Goal: Task Accomplishment & Management: Manage account settings

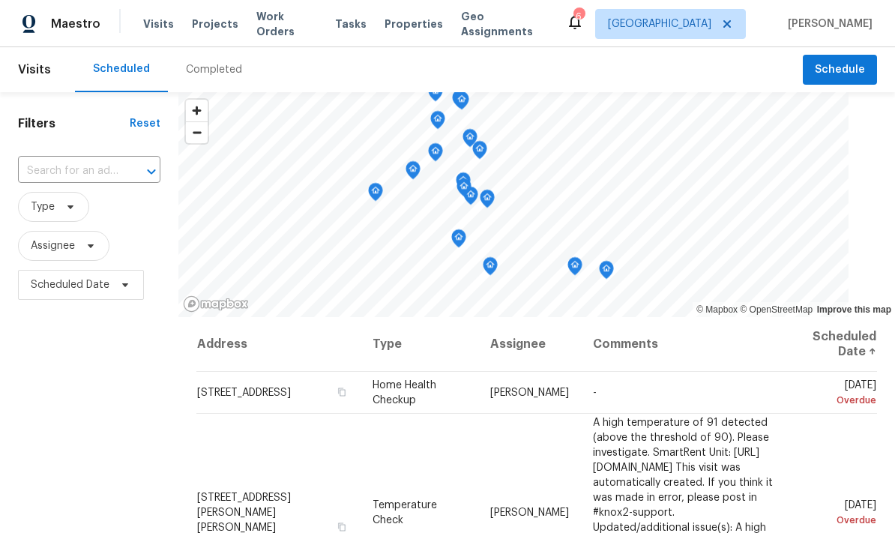
scroll to position [87, 0]
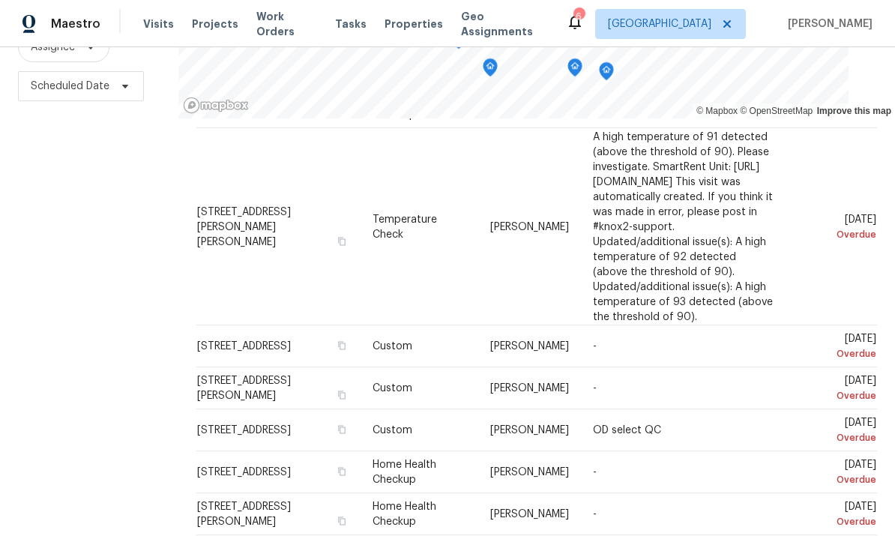
click at [287, 26] on span "Work Orders" at bounding box center [286, 24] width 61 height 30
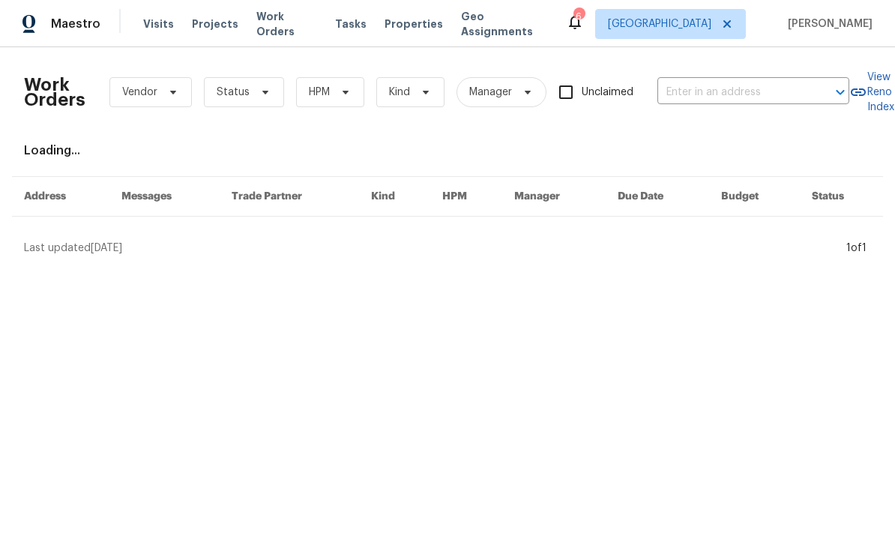
click at [724, 96] on input "text" at bounding box center [733, 92] width 150 height 23
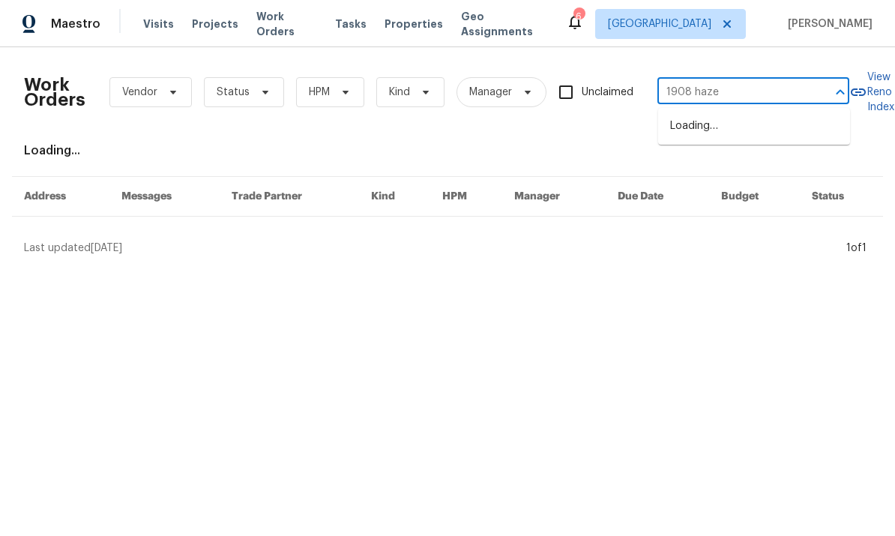
type input "1908 hazel"
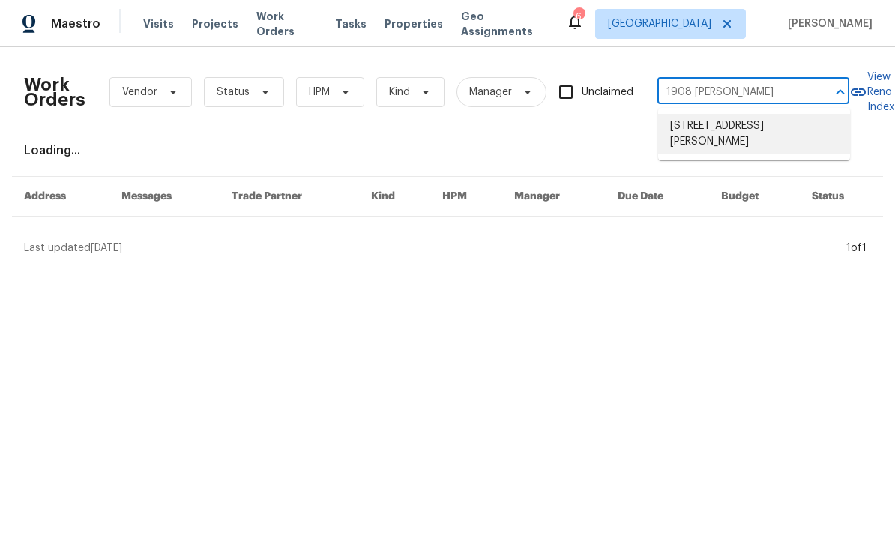
click at [787, 132] on li "1908 Hazel Nut Ct, Agoura Hills, CA 91301" at bounding box center [754, 134] width 192 height 40
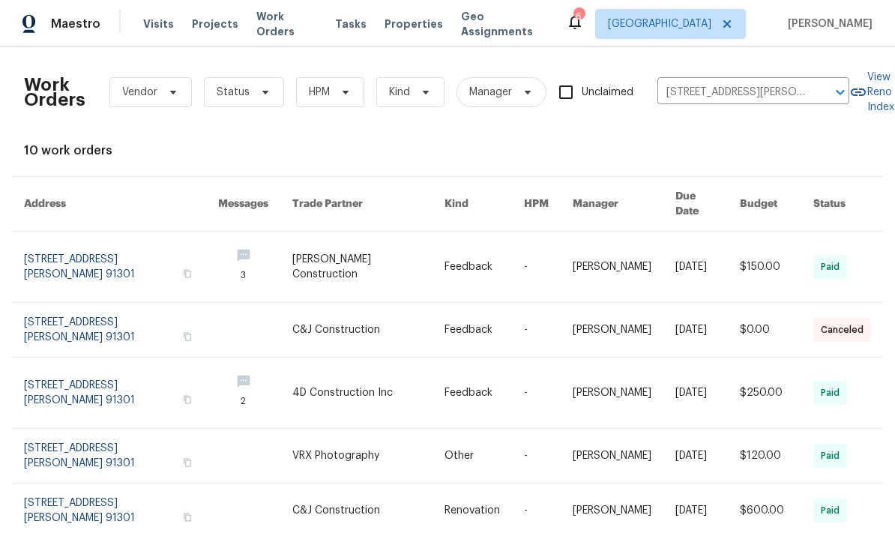
click at [577, 253] on link at bounding box center [624, 267] width 103 height 70
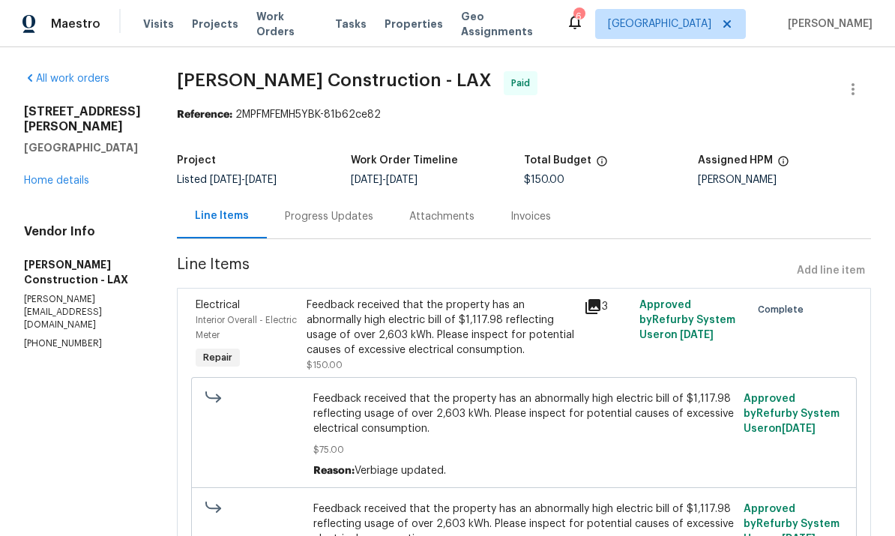
scroll to position [7, 0]
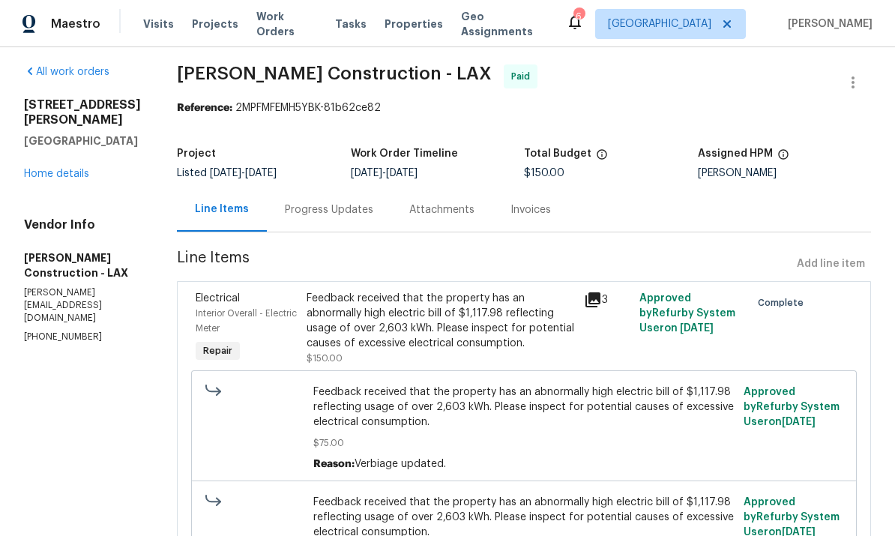
click at [52, 169] on link "Home details" at bounding box center [56, 174] width 65 height 10
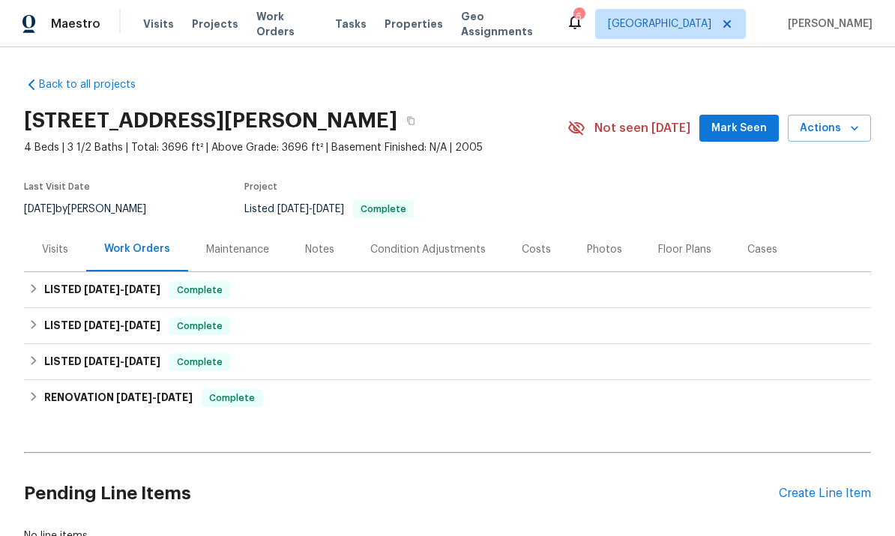
click at [260, 252] on div "Maintenance" at bounding box center [237, 249] width 63 height 15
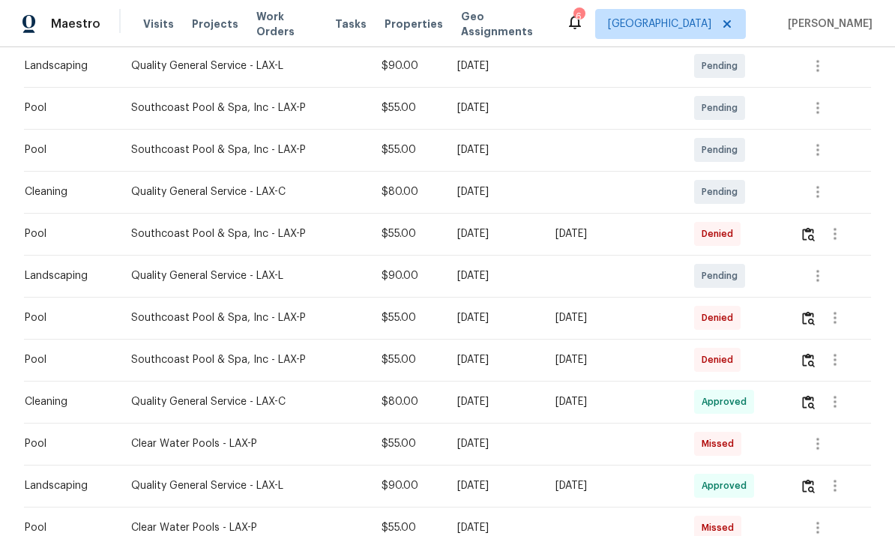
scroll to position [279, 0]
click at [169, 363] on td "Southcoast Pool & Spa, Inc - LAX-P" at bounding box center [244, 361] width 250 height 42
click at [844, 370] on icon "button" at bounding box center [835, 361] width 18 height 18
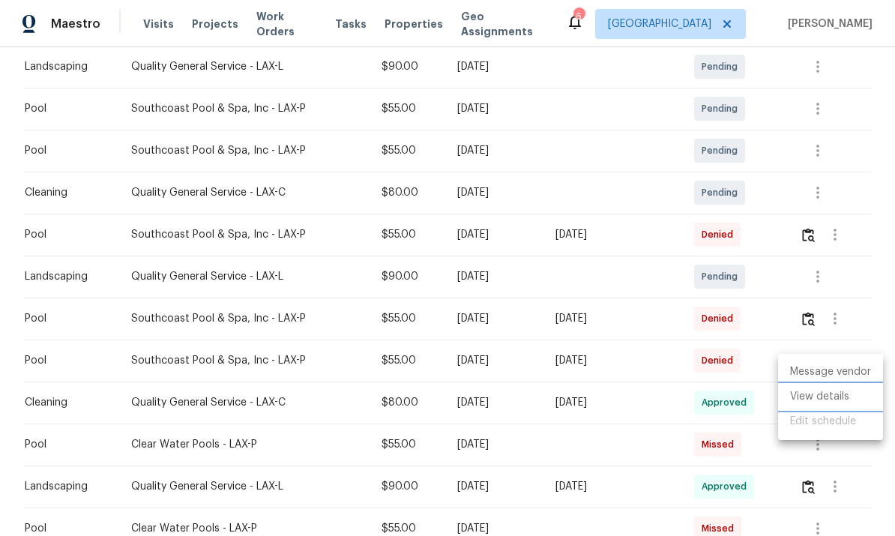
click at [829, 396] on li "View details" at bounding box center [830, 397] width 105 height 25
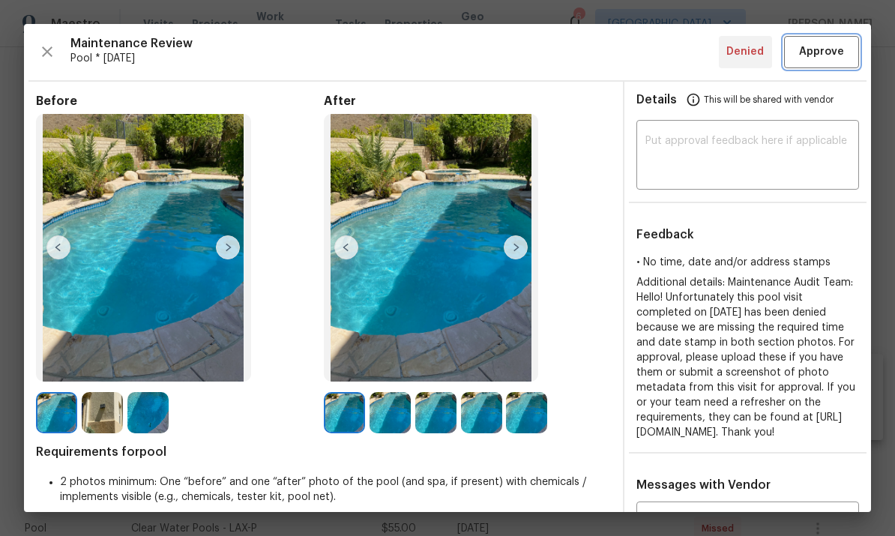
click at [844, 50] on span "Approve" at bounding box center [821, 52] width 51 height 19
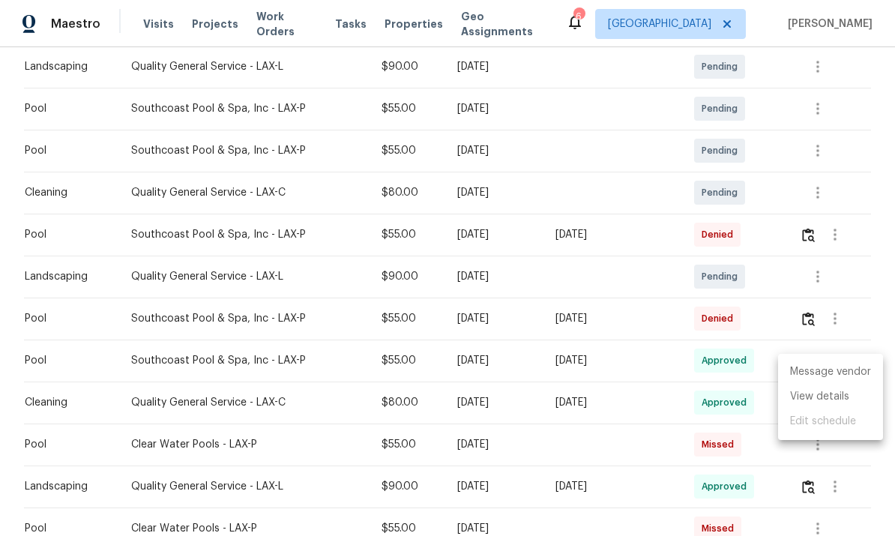
click at [845, 326] on div at bounding box center [447, 268] width 895 height 536
click at [844, 328] on icon "button" at bounding box center [835, 319] width 18 height 18
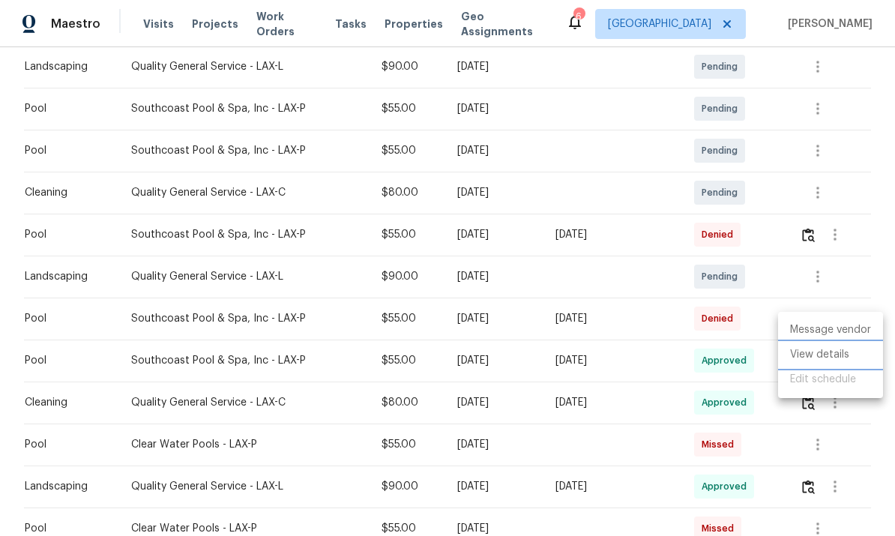
click at [822, 354] on li "View details" at bounding box center [830, 355] width 105 height 25
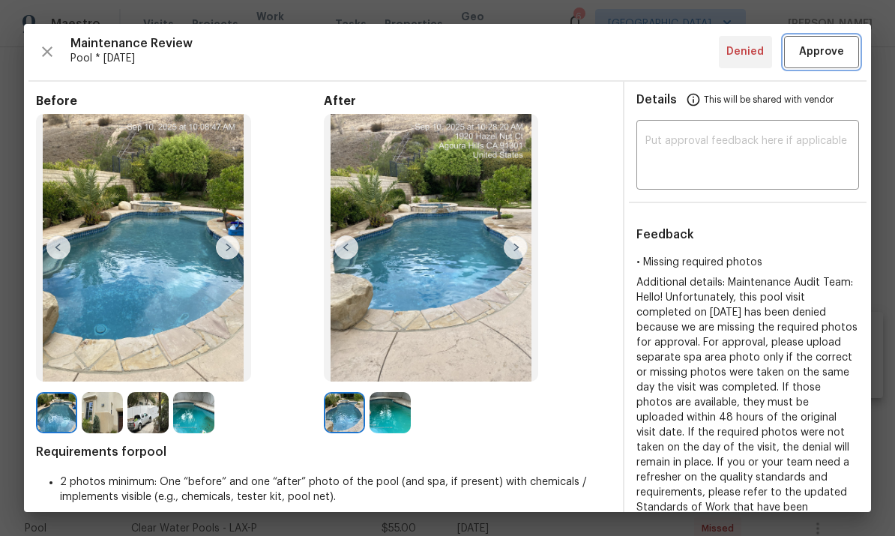
click at [826, 49] on span "Approve" at bounding box center [821, 52] width 45 height 19
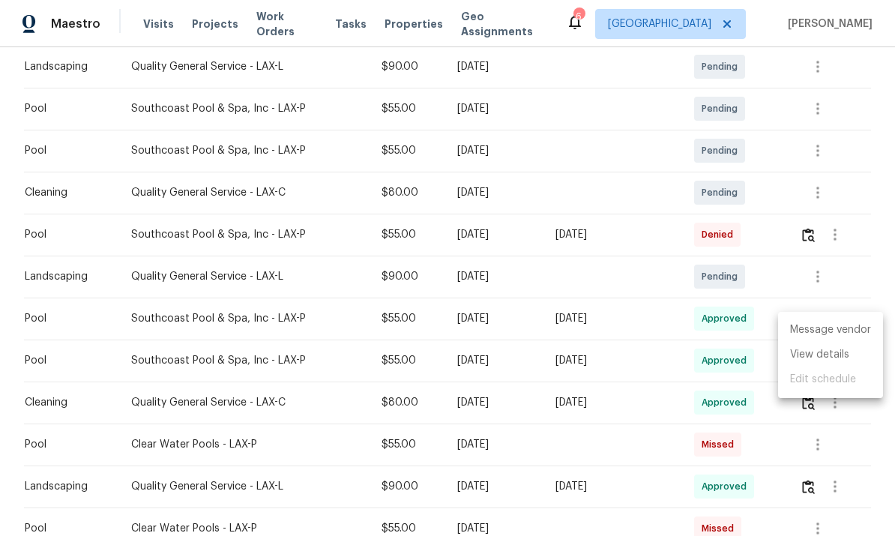
click at [842, 243] on div at bounding box center [447, 268] width 895 height 536
click at [837, 241] on icon "button" at bounding box center [835, 235] width 18 height 18
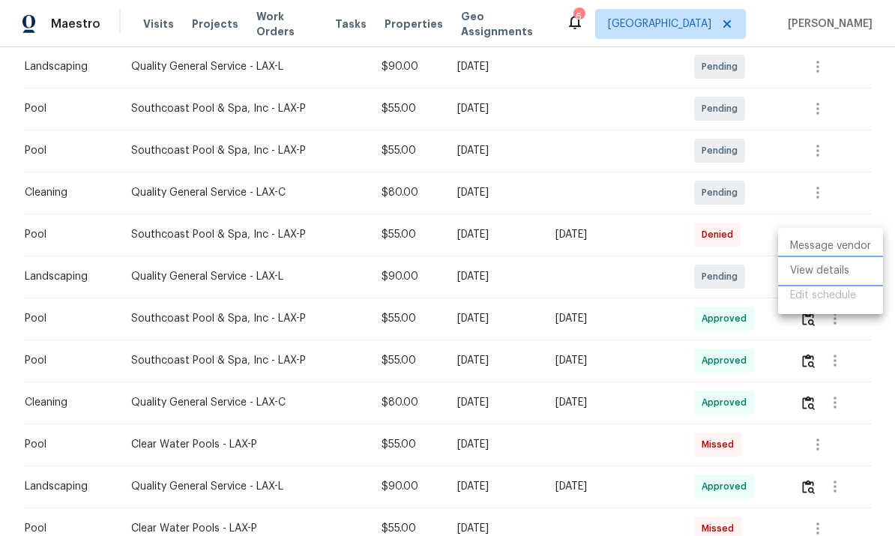
click at [832, 273] on li "View details" at bounding box center [830, 271] width 105 height 25
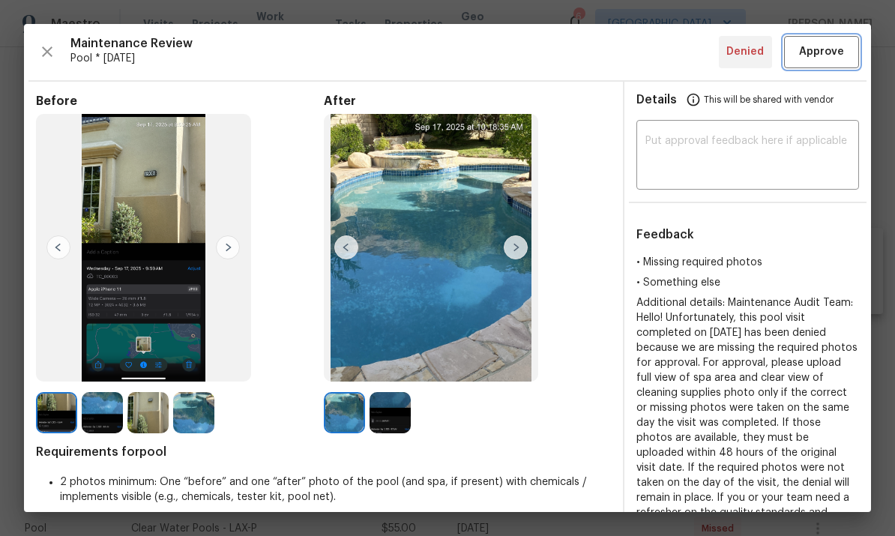
click at [821, 40] on button "Approve" at bounding box center [821, 52] width 75 height 32
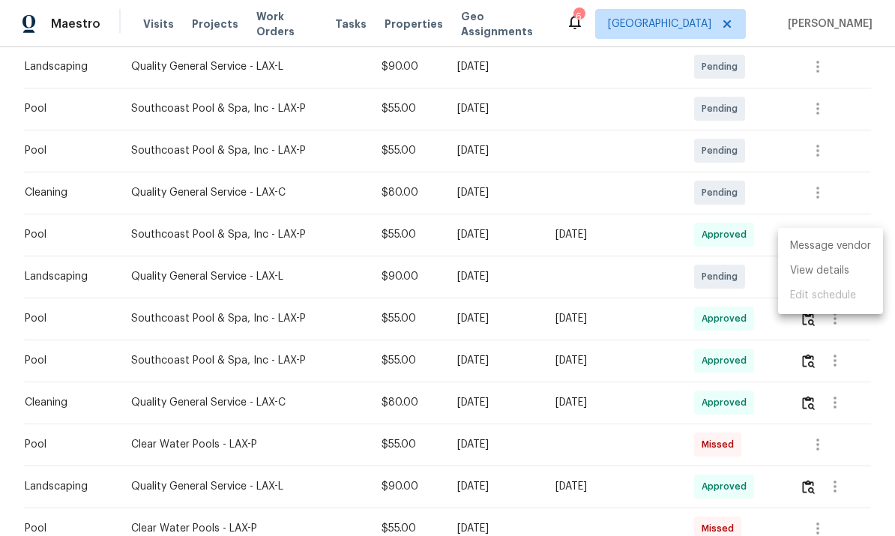
click at [630, 308] on div at bounding box center [447, 268] width 895 height 536
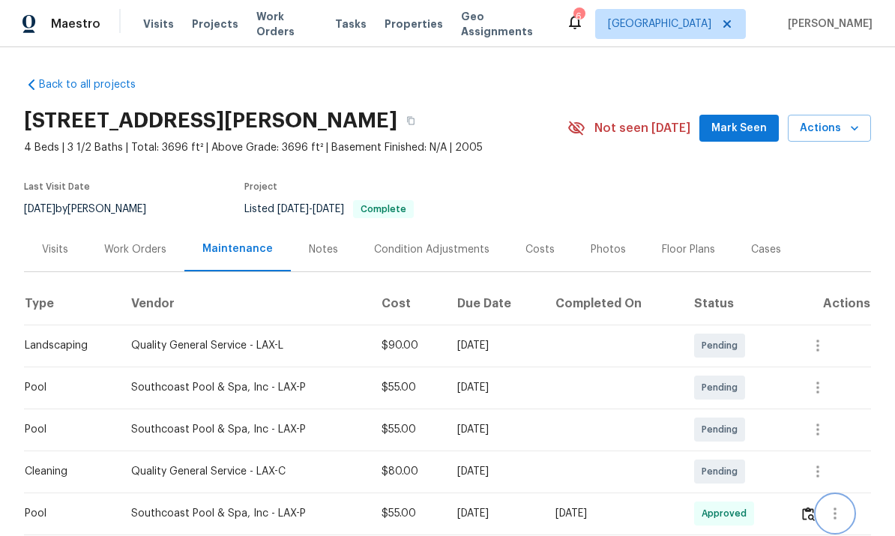
scroll to position [0, 0]
click at [270, 27] on span "Work Orders" at bounding box center [286, 24] width 61 height 30
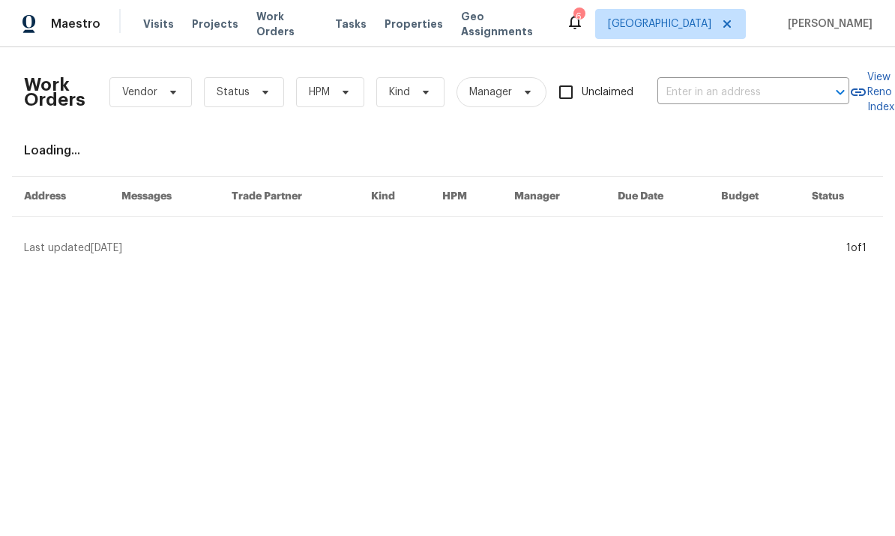
click at [747, 88] on input "text" at bounding box center [733, 92] width 150 height 23
type input "8755"
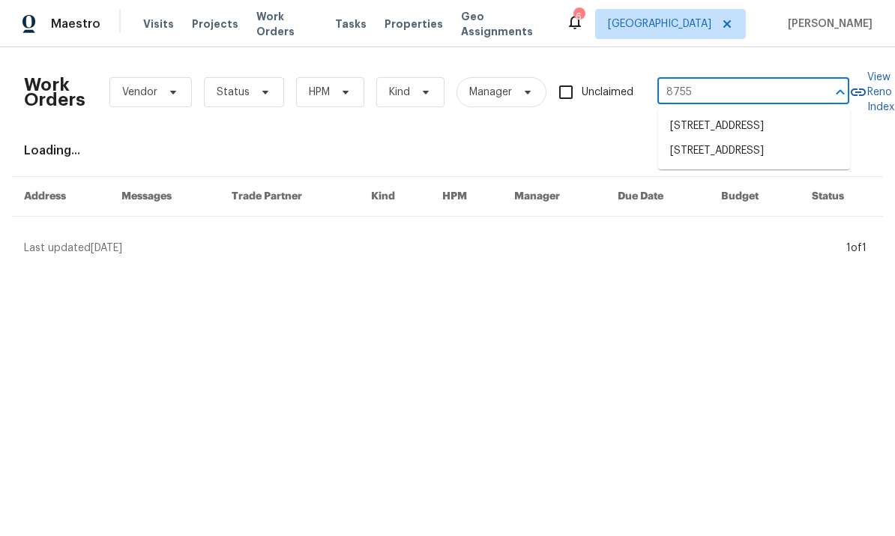
click at [788, 130] on li "8755 Penfield Ave, Northridge, CA 91324" at bounding box center [754, 126] width 192 height 25
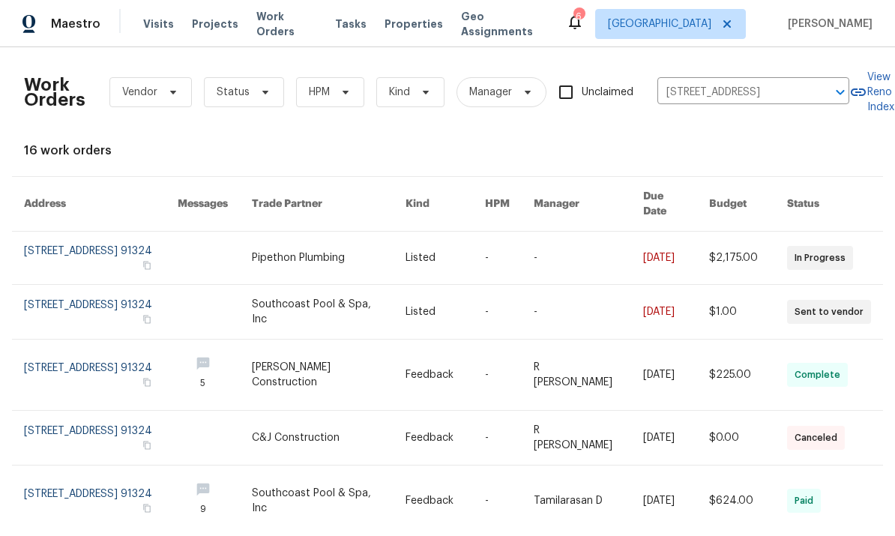
click at [126, 247] on link at bounding box center [101, 258] width 154 height 52
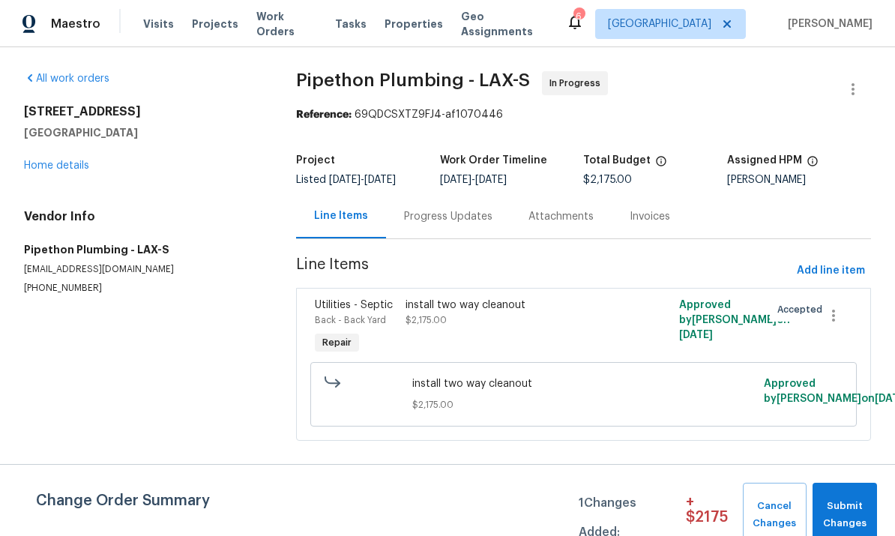
click at [54, 166] on link "Home details" at bounding box center [56, 165] width 65 height 10
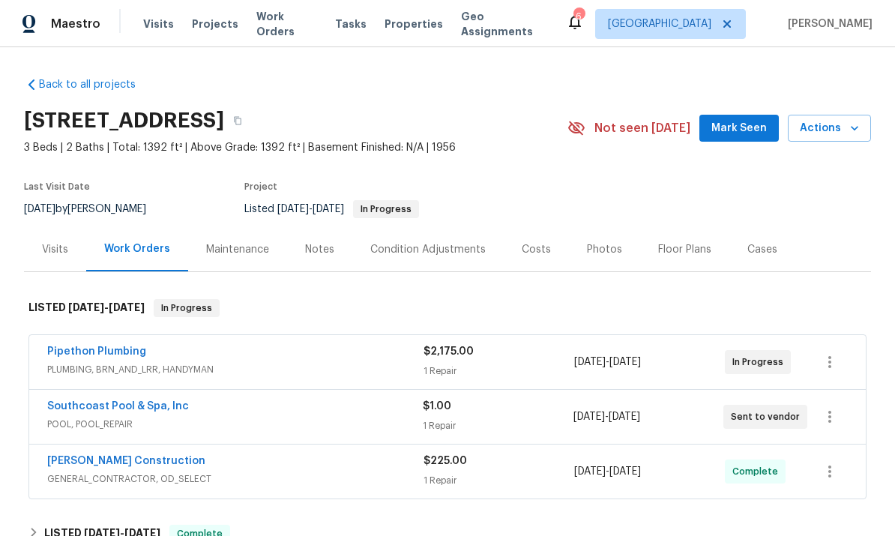
click at [253, 417] on div "Southcoast Pool & Spa, Inc" at bounding box center [235, 408] width 376 height 18
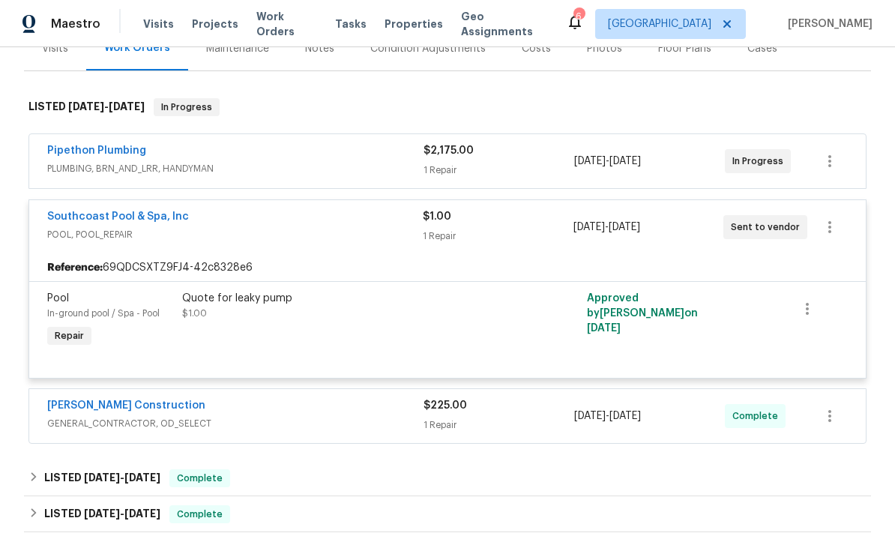
scroll to position [133, 0]
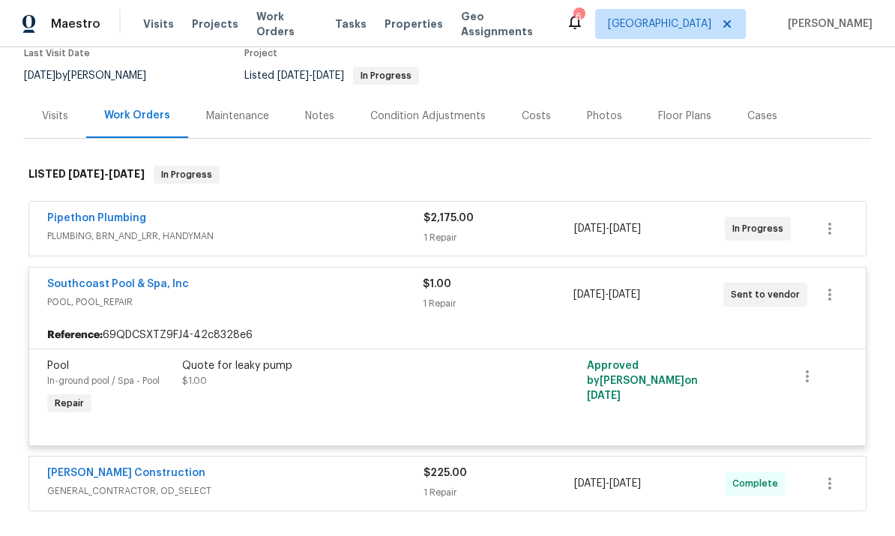
click at [166, 387] on div "In-ground pool / Spa - Pool" at bounding box center [110, 380] width 126 height 15
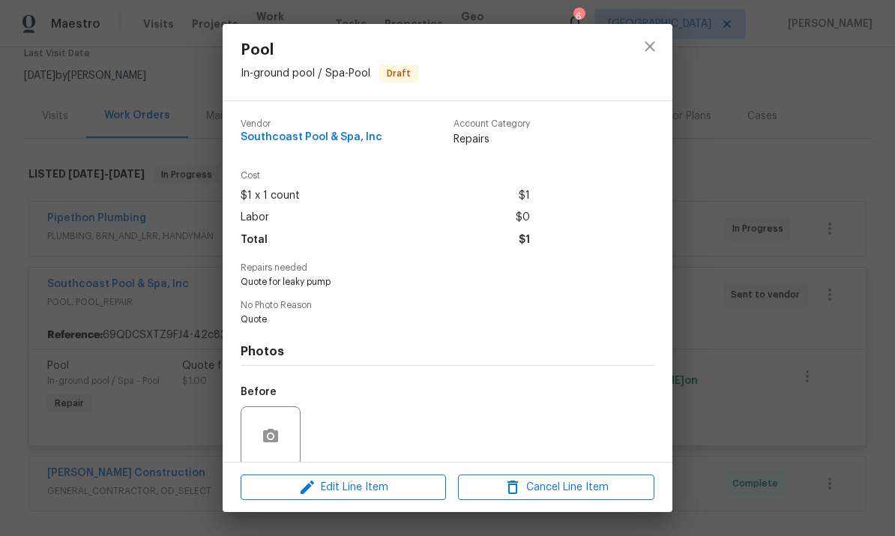
scroll to position [0, 0]
click at [656, 46] on icon "close" at bounding box center [650, 46] width 18 height 18
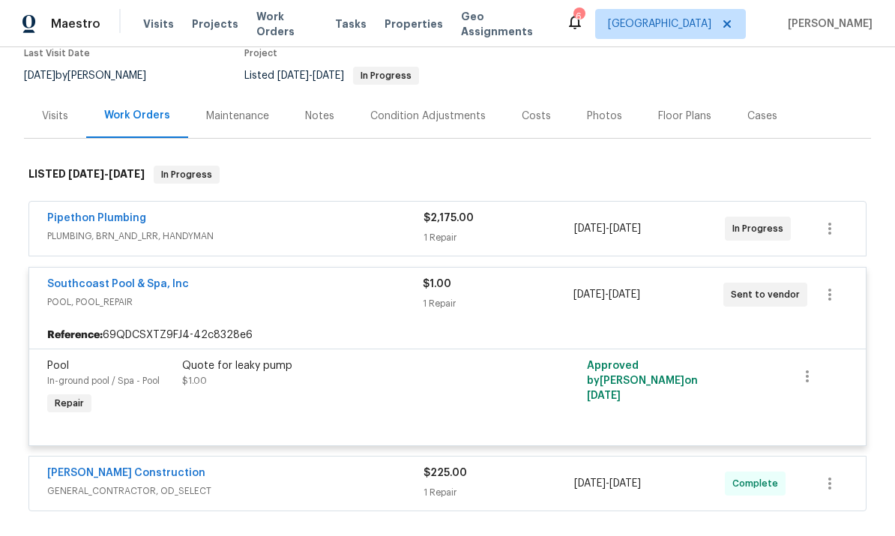
click at [83, 289] on link "Southcoast Pool & Spa, Inc" at bounding box center [118, 284] width 142 height 10
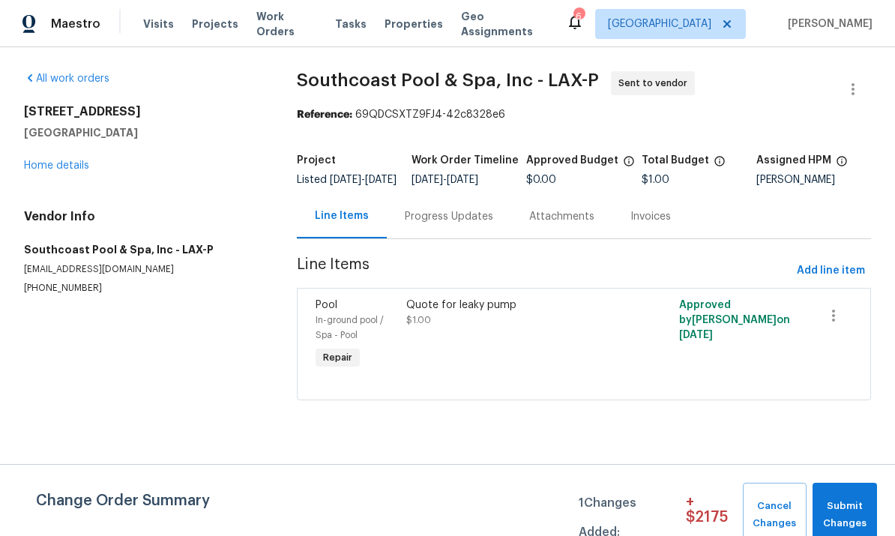
click at [458, 220] on div "Progress Updates" at bounding box center [449, 216] width 88 height 15
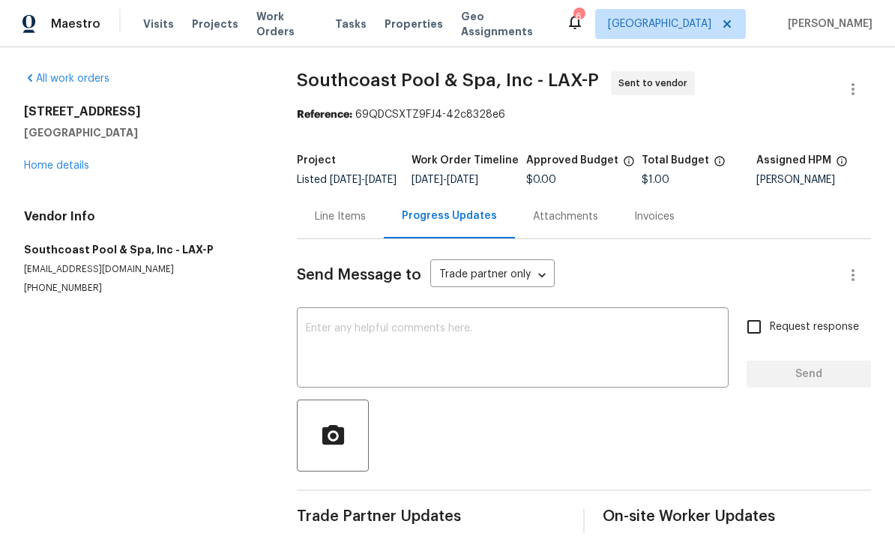
click at [44, 169] on link "Home details" at bounding box center [56, 165] width 65 height 10
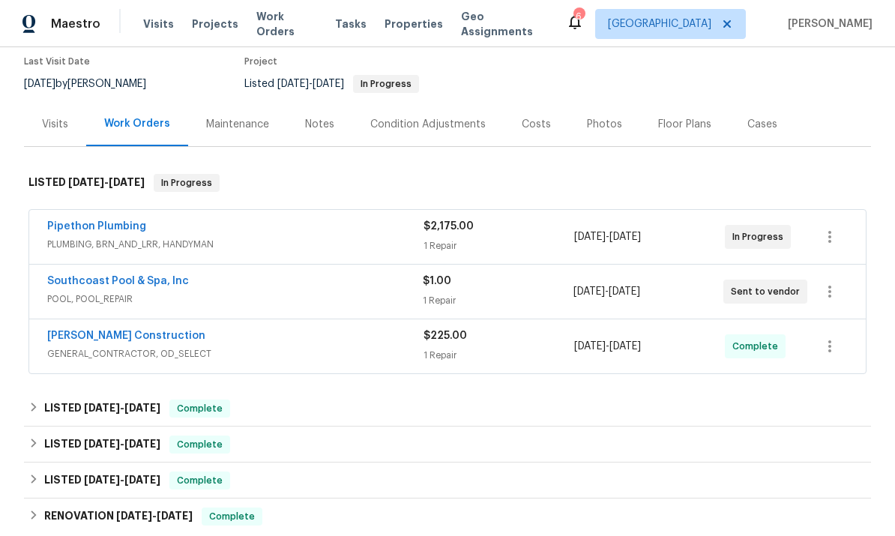
scroll to position [55, 0]
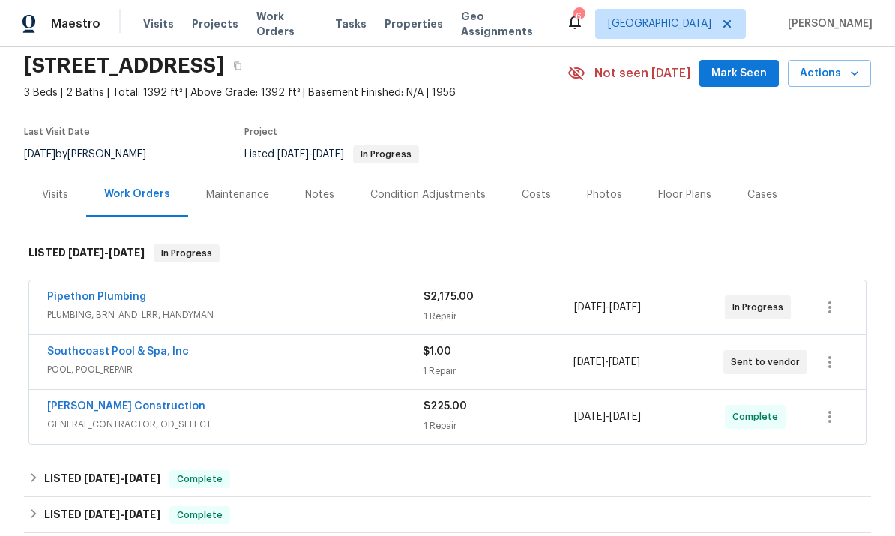
click at [229, 202] on div "Maintenance" at bounding box center [237, 194] width 63 height 15
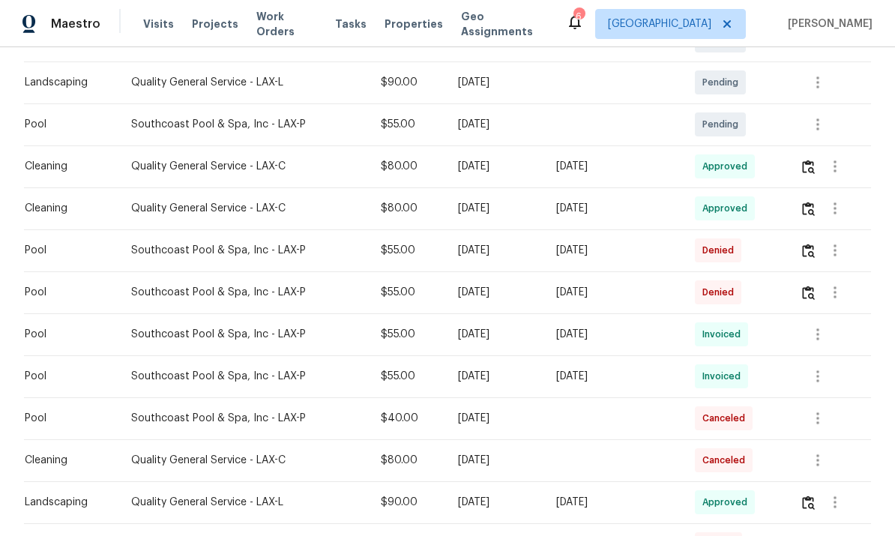
scroll to position [346, 0]
click at [842, 302] on icon "button" at bounding box center [835, 293] width 18 height 18
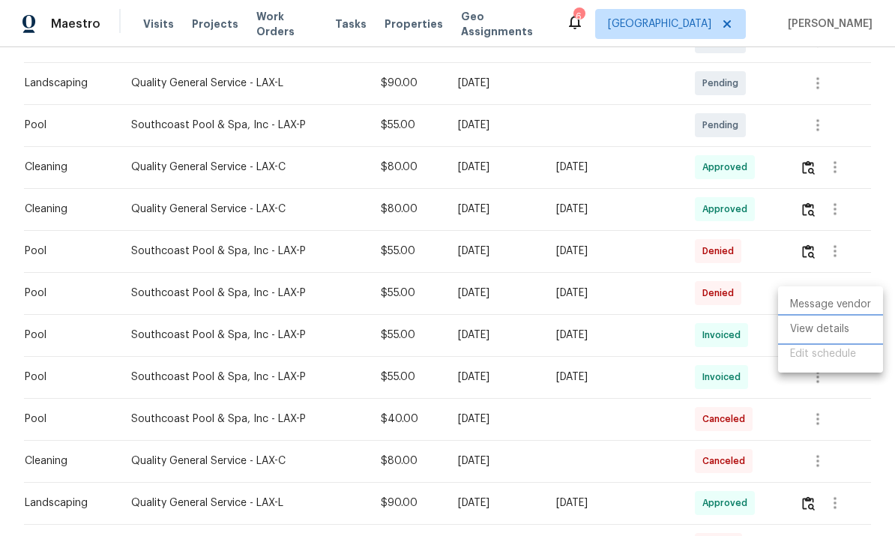
click at [828, 331] on li "View details" at bounding box center [830, 329] width 105 height 25
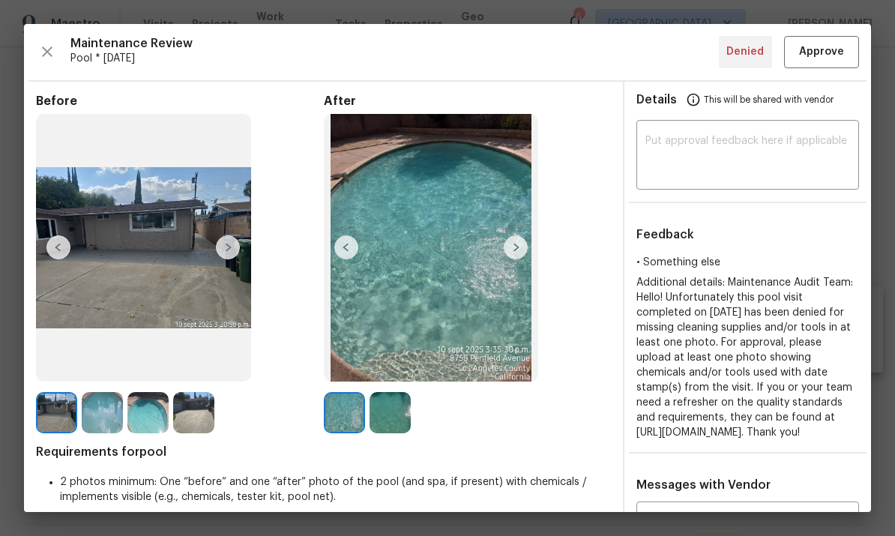
scroll to position [0, 0]
click at [828, 57] on span "Approve" at bounding box center [821, 52] width 45 height 19
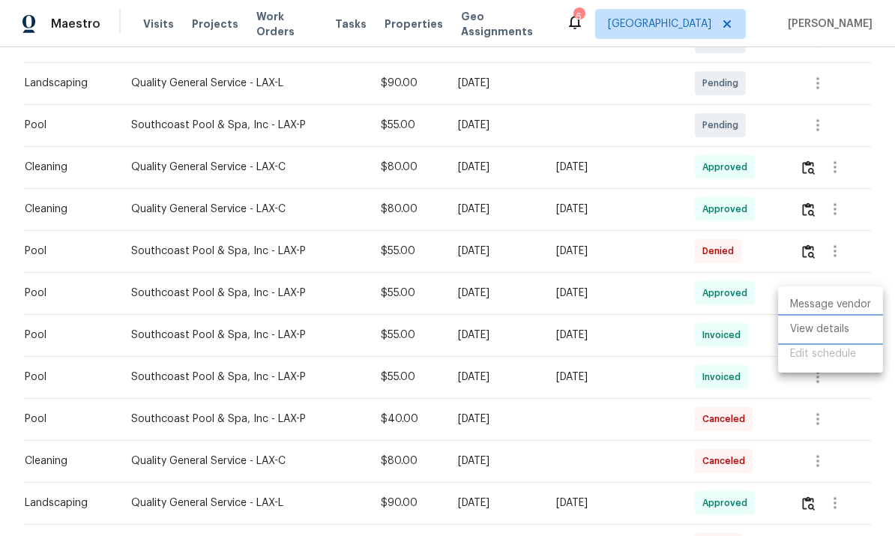
click at [820, 330] on li "View details" at bounding box center [830, 329] width 105 height 25
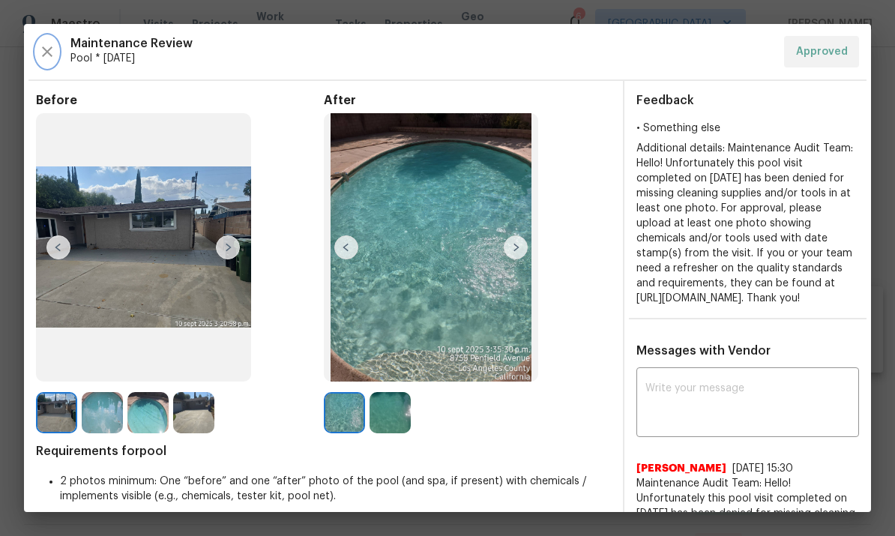
click at [50, 49] on icon "button" at bounding box center [47, 51] width 10 height 10
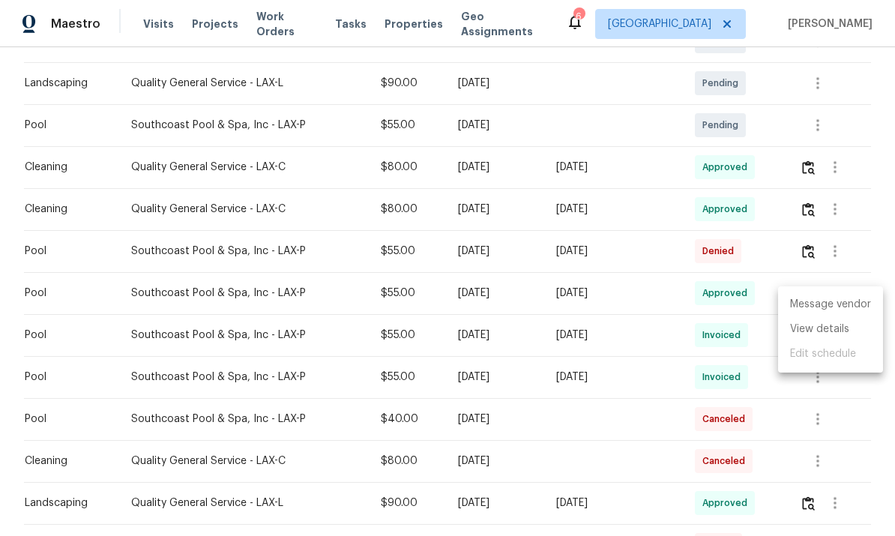
click at [215, 295] on div at bounding box center [447, 268] width 895 height 536
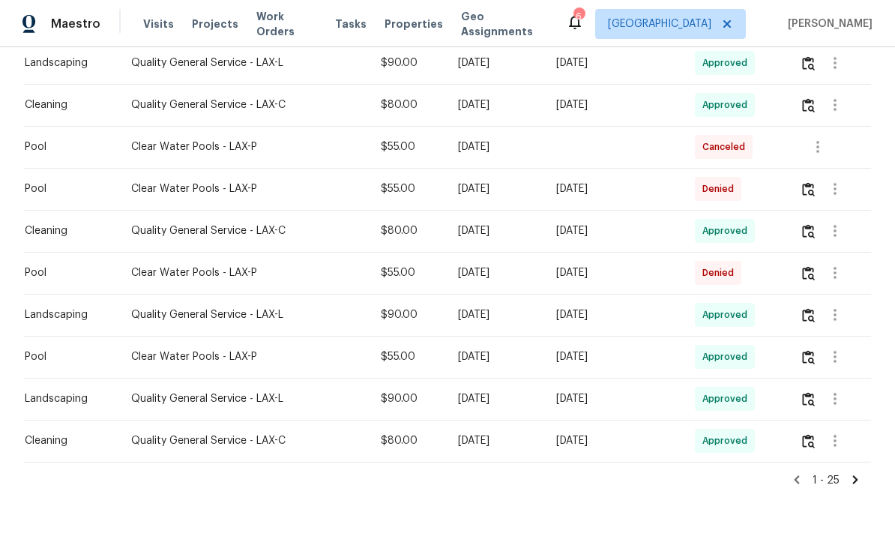
scroll to position [911, 0]
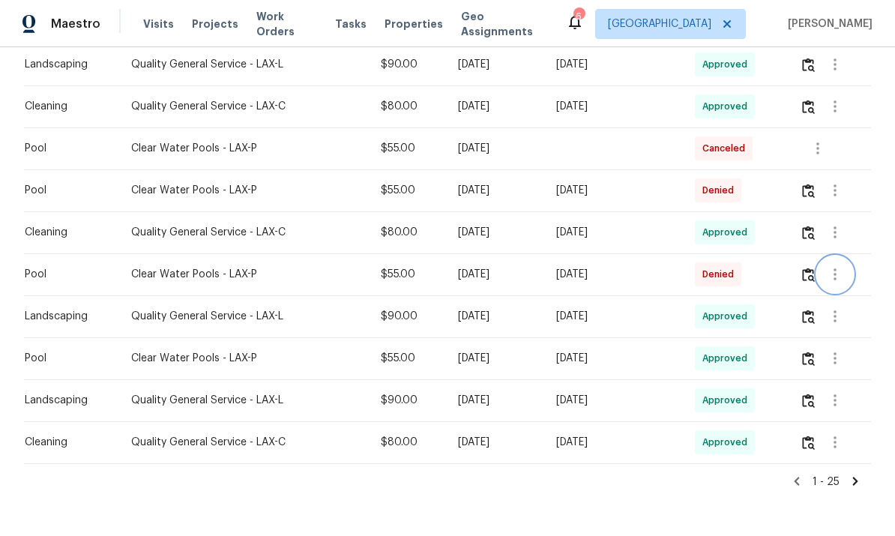
click at [837, 283] on icon "button" at bounding box center [835, 274] width 18 height 18
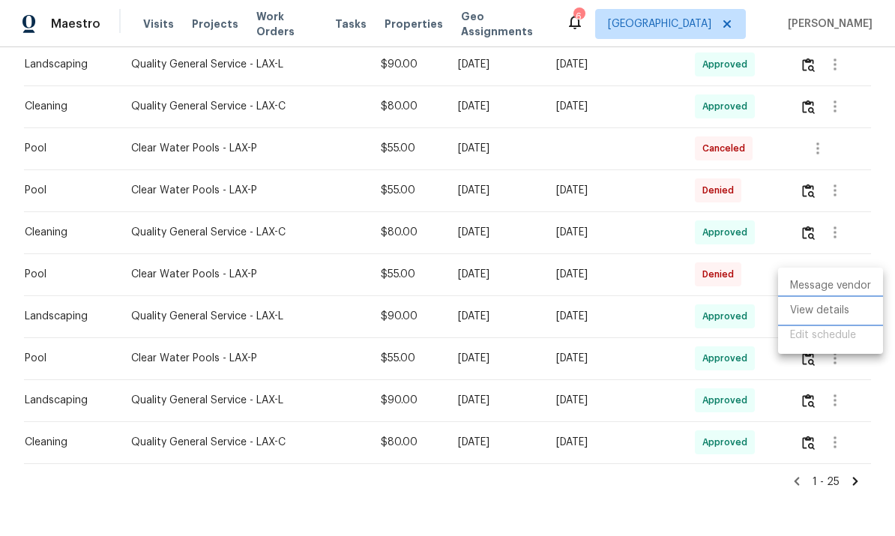
click at [824, 308] on li "View details" at bounding box center [830, 310] width 105 height 25
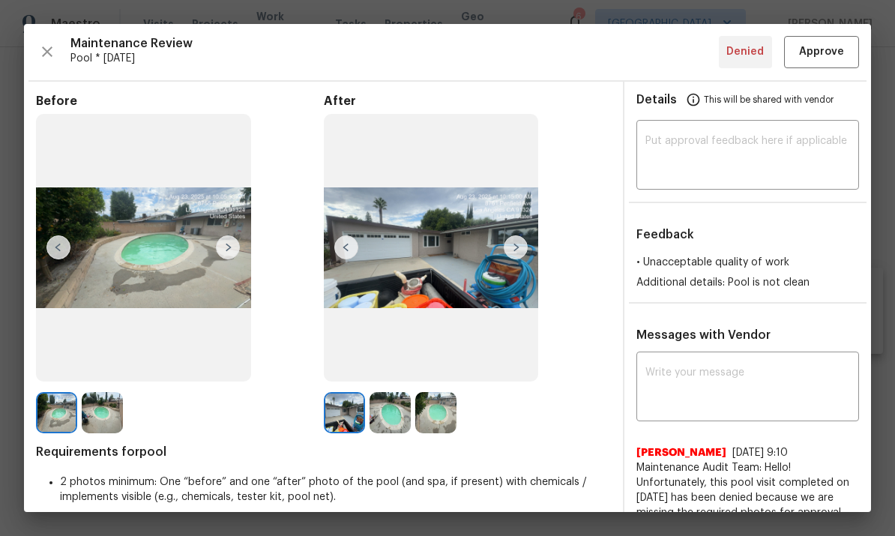
scroll to position [0, 0]
click at [42, 49] on icon "button" at bounding box center [47, 52] width 18 height 18
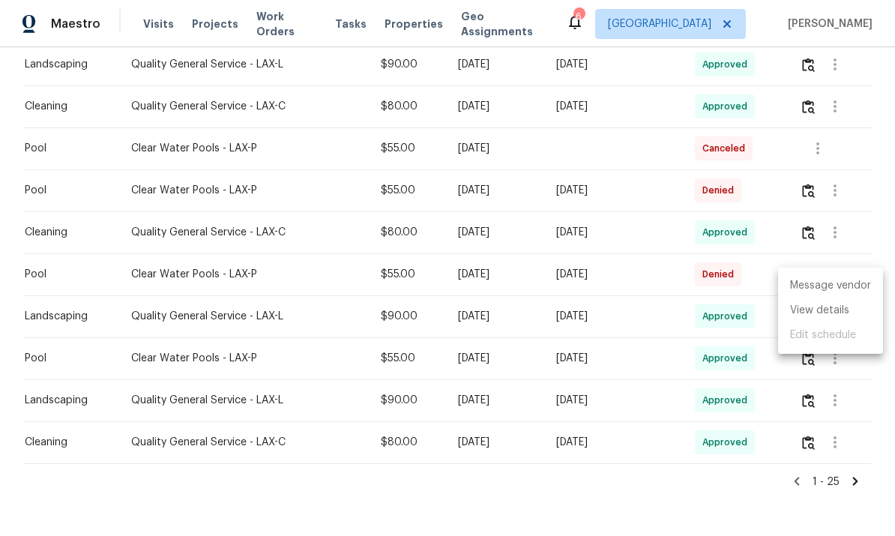
click at [844, 199] on div at bounding box center [447, 268] width 895 height 536
click at [837, 196] on icon "button" at bounding box center [835, 190] width 3 height 12
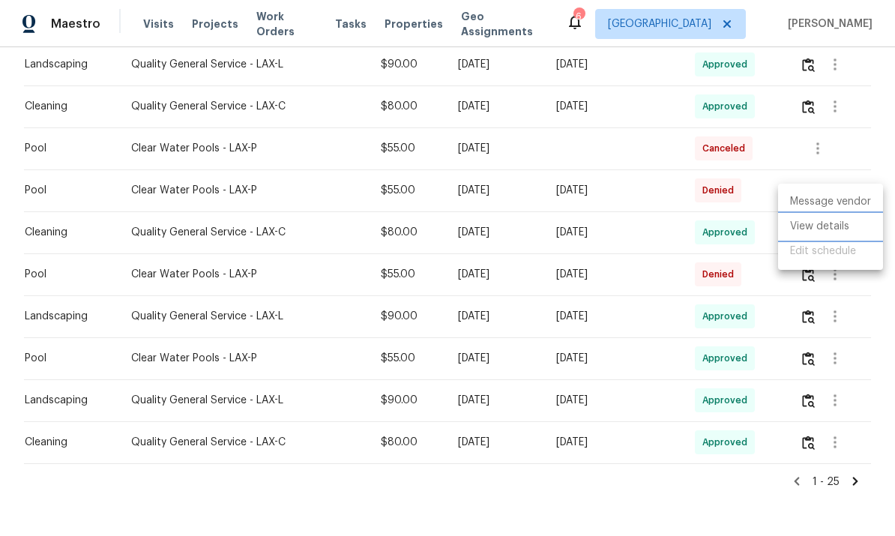
click at [827, 227] on li "View details" at bounding box center [830, 226] width 105 height 25
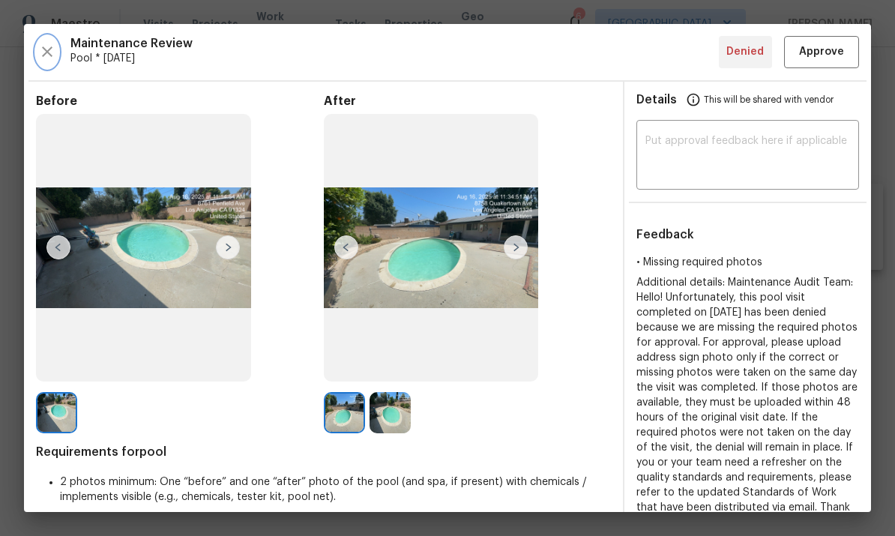
click at [38, 45] on icon "button" at bounding box center [47, 52] width 18 height 18
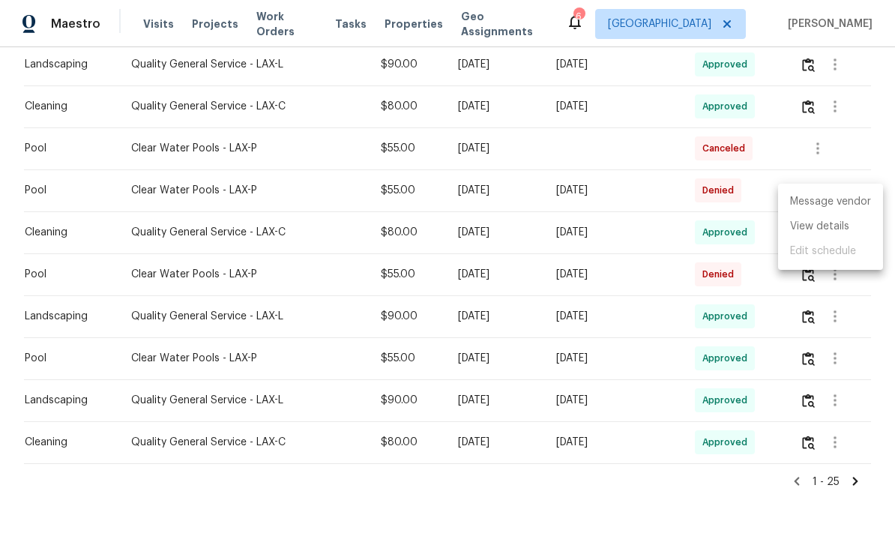
click at [121, 209] on div at bounding box center [447, 268] width 895 height 536
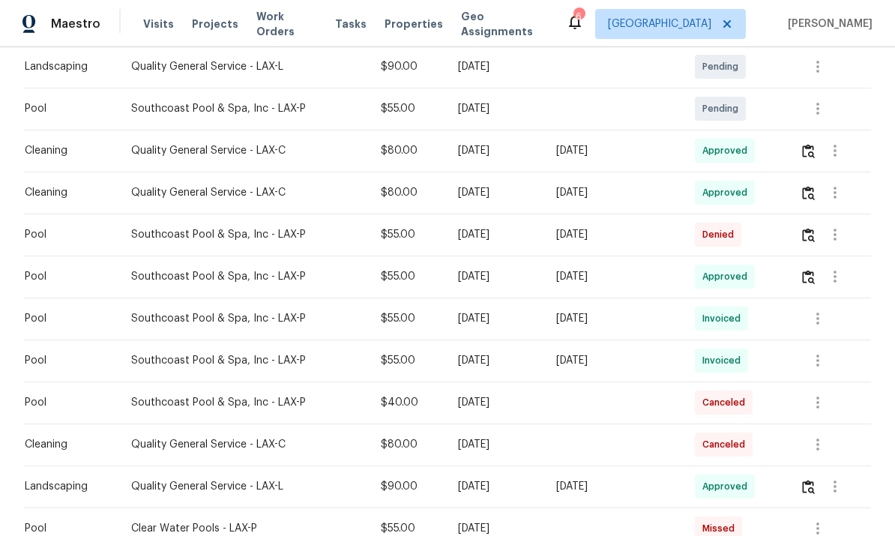
scroll to position [358, 0]
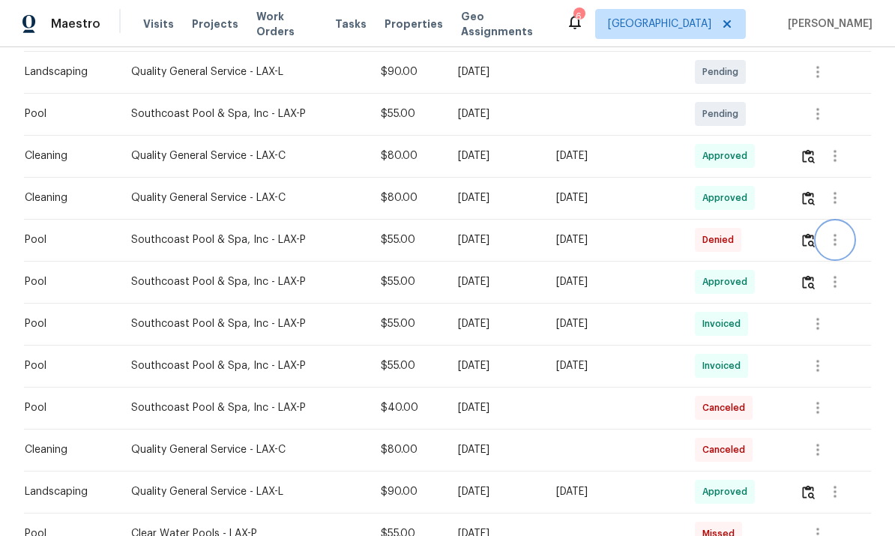
click at [841, 248] on icon "button" at bounding box center [835, 240] width 18 height 18
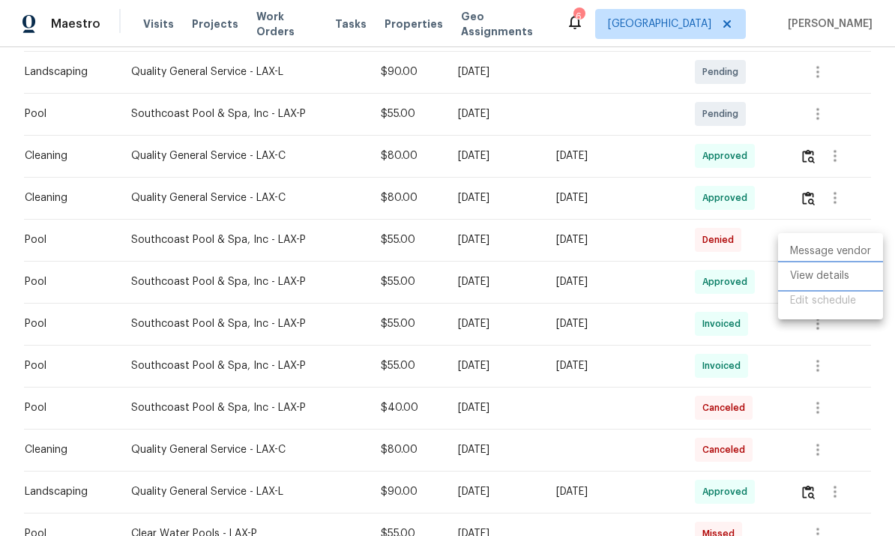
click at [822, 274] on li "View details" at bounding box center [830, 276] width 105 height 25
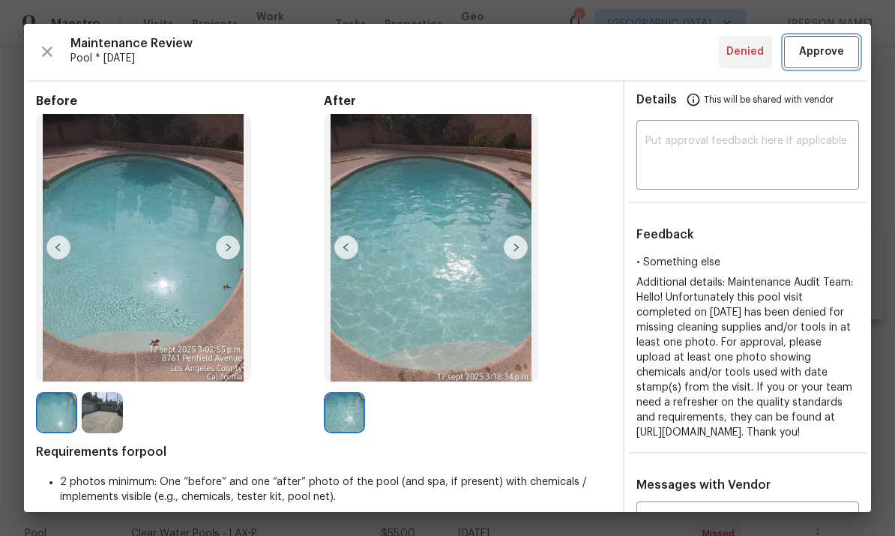
click at [834, 47] on span "Approve" at bounding box center [821, 52] width 45 height 19
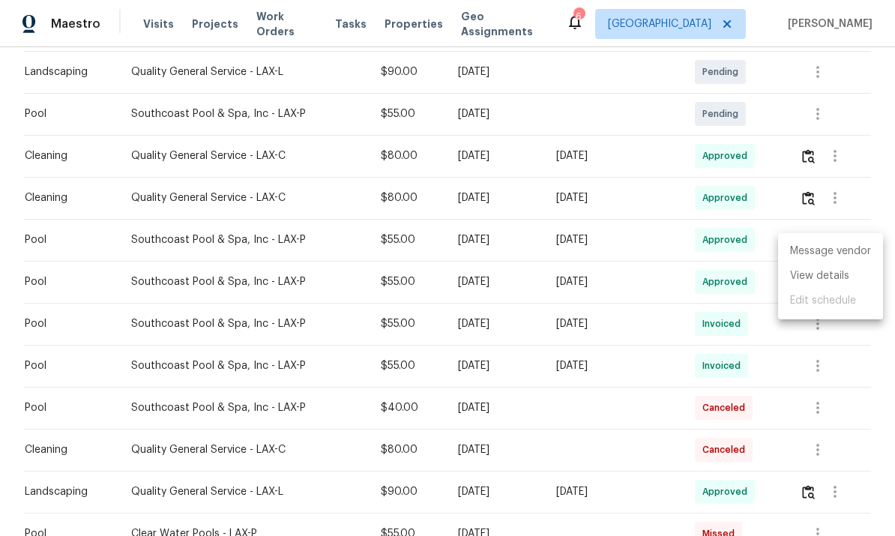
click at [112, 209] on div at bounding box center [447, 268] width 895 height 536
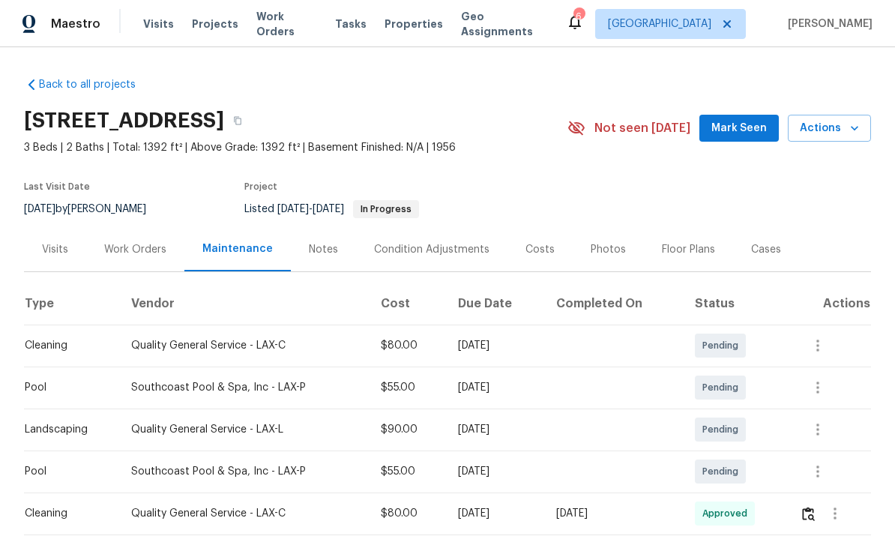
scroll to position [0, 0]
